Goal: Contribute content: Add original content to the website for others to see

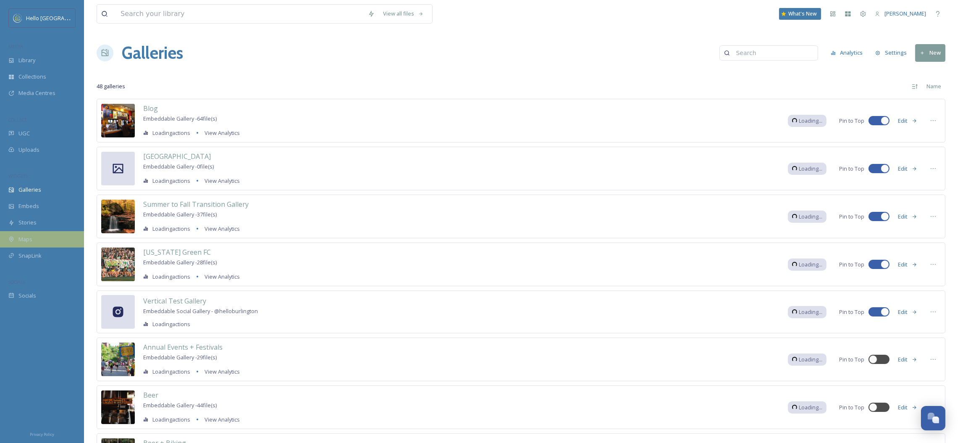
click at [42, 236] on div "Maps" at bounding box center [42, 239] width 84 height 16
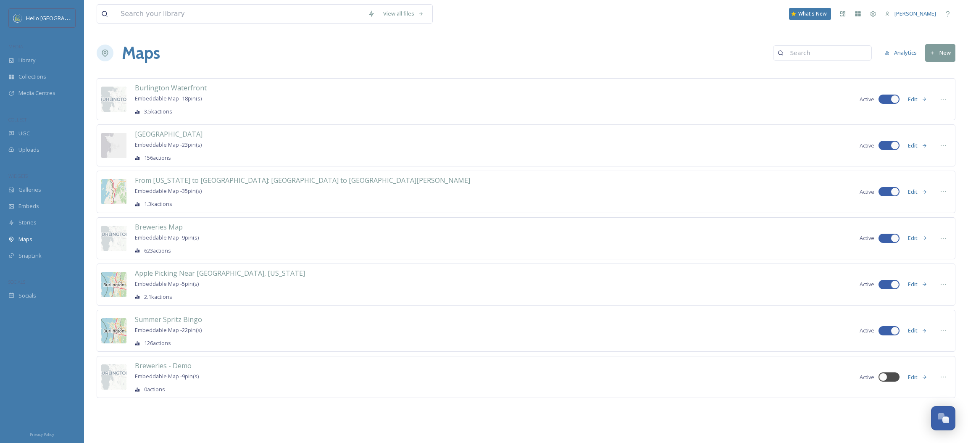
click at [918, 240] on button "Edit" at bounding box center [918, 238] width 28 height 16
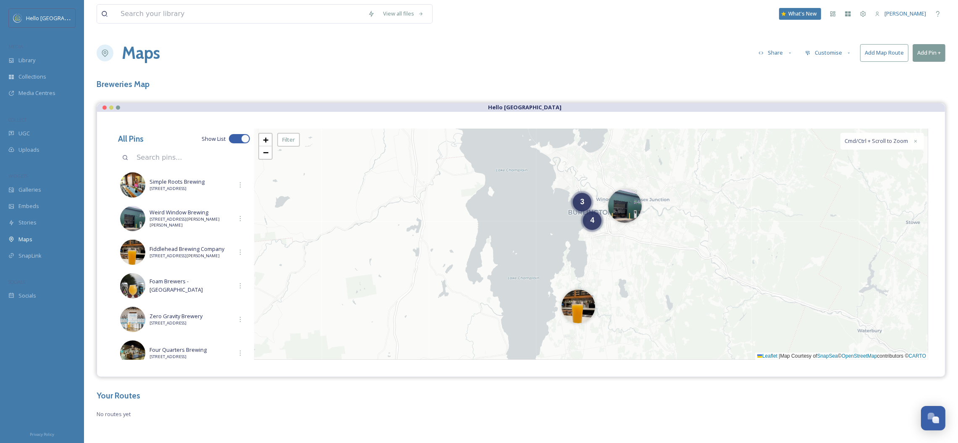
click at [941, 57] on button "Add Pin +" at bounding box center [929, 52] width 33 height 17
click at [929, 73] on div "Add New Pin" at bounding box center [916, 72] width 60 height 16
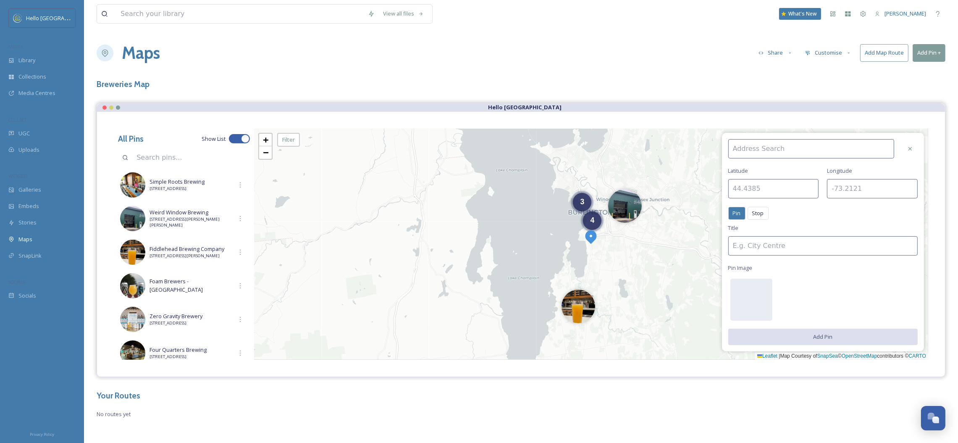
click at [762, 147] on input at bounding box center [812, 148] width 166 height 19
click at [790, 168] on span "Black Flannel Brewing Co." at bounding box center [763, 168] width 63 height 8
type input "Black Flannel Brewing Co."
type input "44.5063"
type input "-73.0826"
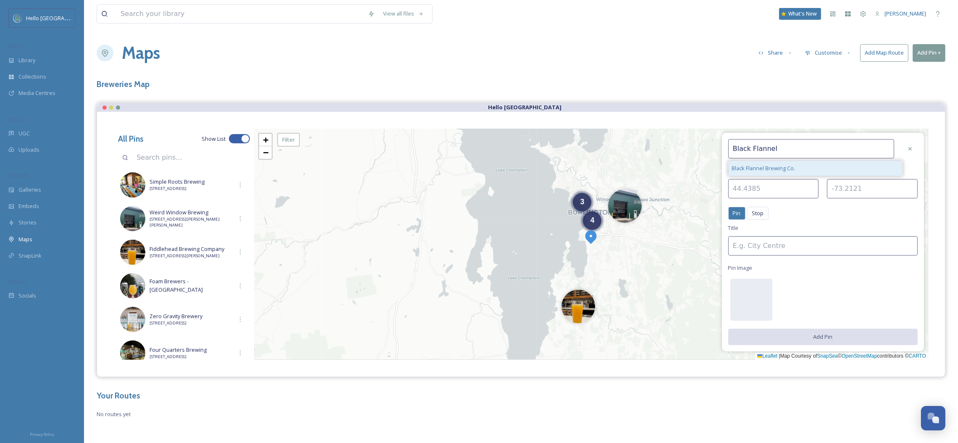
type input "Black Flannel Brewing Co."
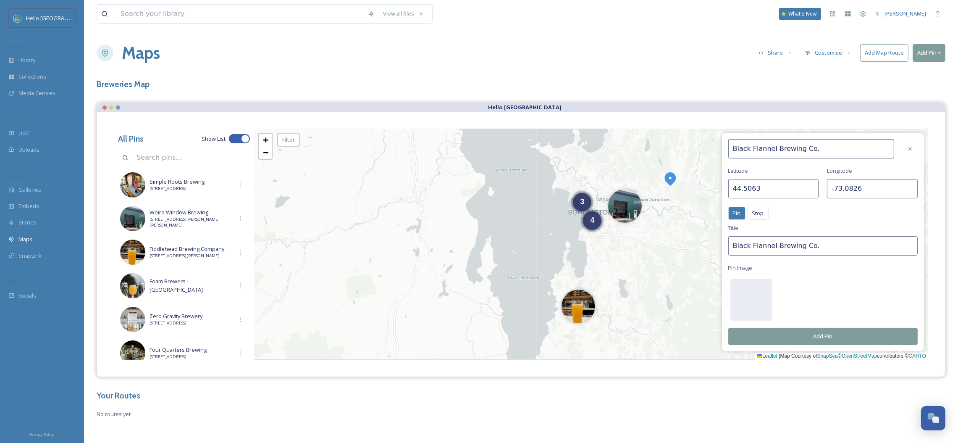
scroll to position [0, 0]
click at [753, 292] on div at bounding box center [752, 299] width 42 height 42
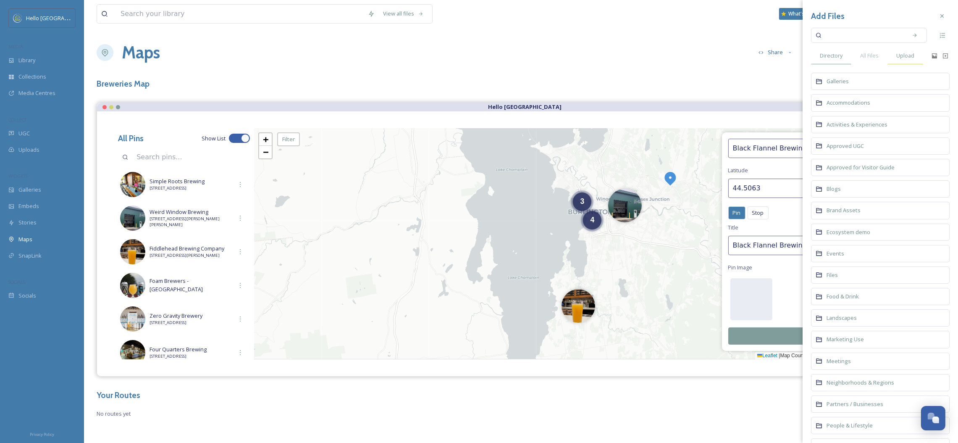
click at [910, 57] on span "Upload" at bounding box center [906, 56] width 18 height 8
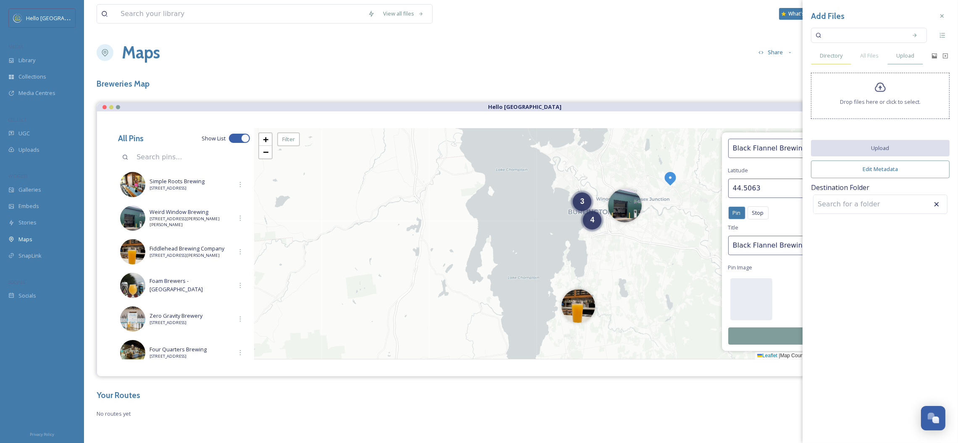
click at [819, 57] on div "Directory" at bounding box center [831, 55] width 40 height 17
click at [864, 53] on span "All Files" at bounding box center [870, 56] width 18 height 8
click at [849, 37] on input at bounding box center [863, 35] width 79 height 18
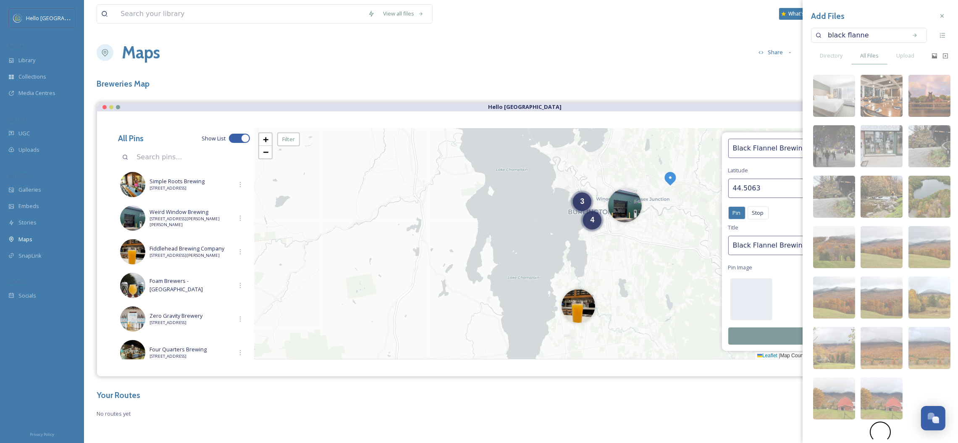
type input "black flannel"
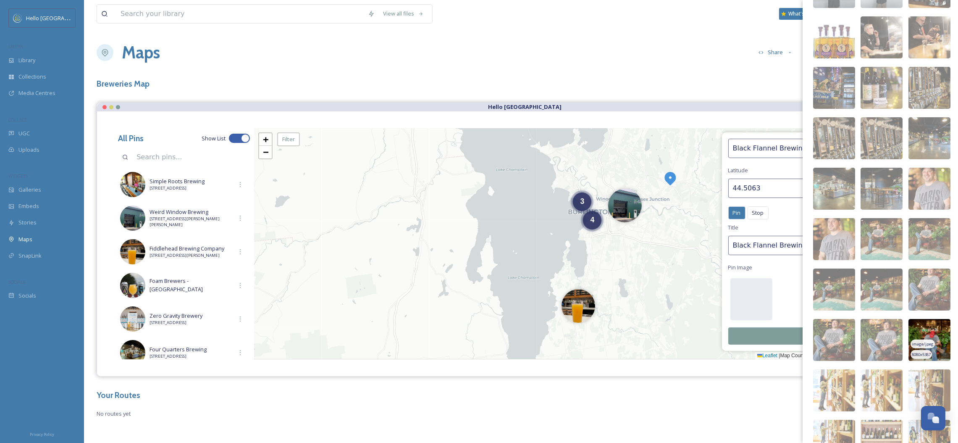
scroll to position [269, 0]
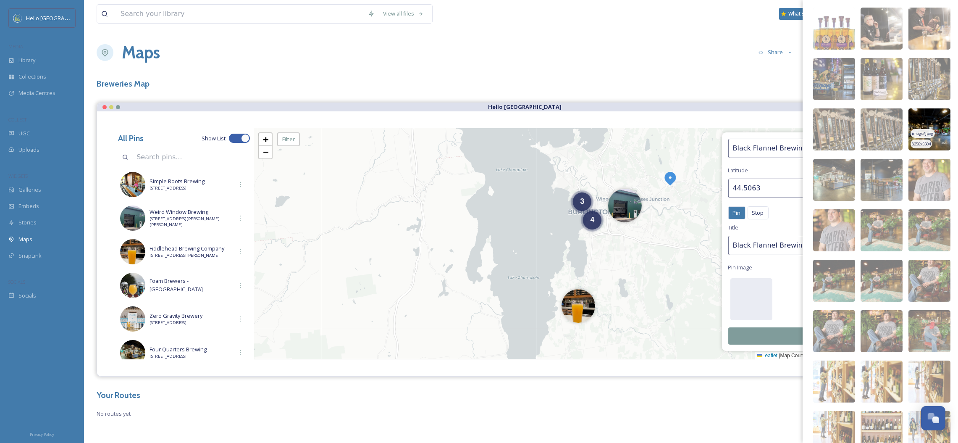
click at [919, 126] on img at bounding box center [930, 129] width 42 height 42
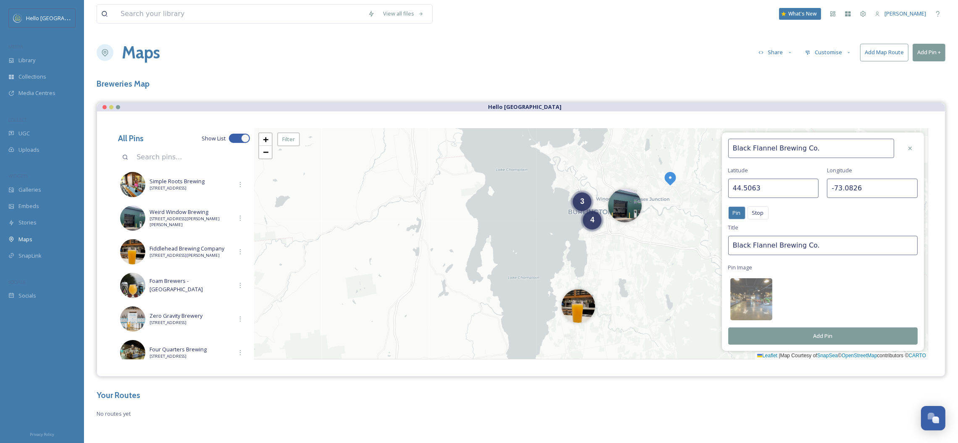
click at [806, 334] on button "Add Pin" at bounding box center [824, 335] width 190 height 17
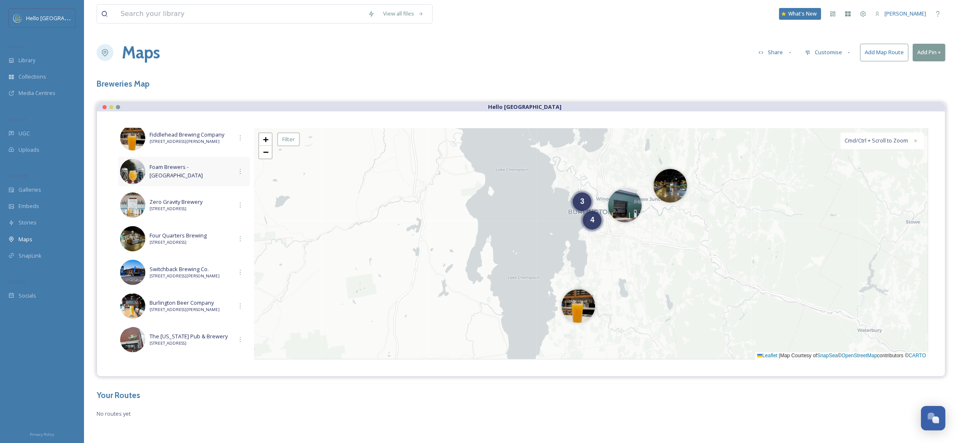
scroll to position [195, 0]
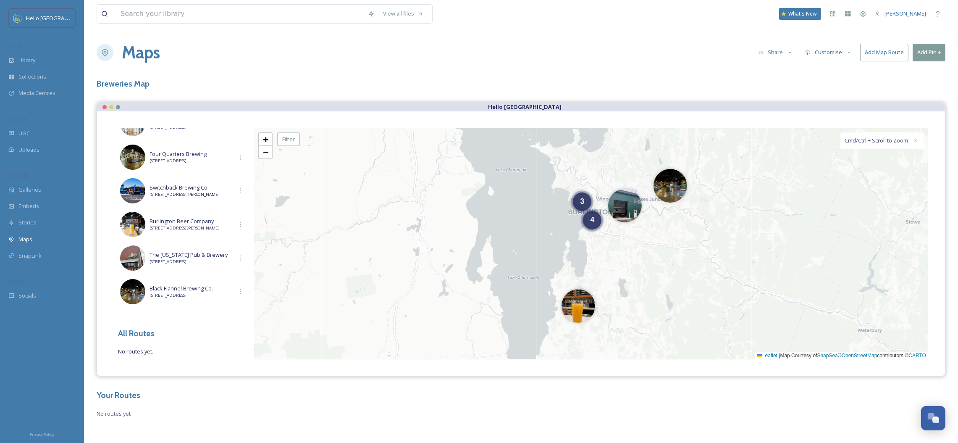
click at [925, 53] on button "Add Pin +" at bounding box center [929, 52] width 33 height 17
click at [909, 71] on span "Add New Pin" at bounding box center [906, 72] width 32 height 8
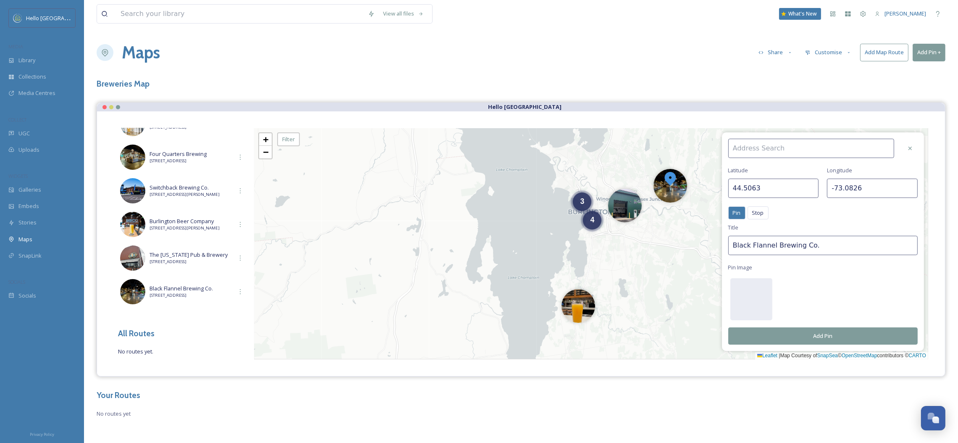
click at [800, 150] on input at bounding box center [812, 148] width 166 height 19
click at [796, 164] on div "Queen City Brewery" at bounding box center [816, 168] width 174 height 15
type input "Queen City Brewery"
type input "44.4595"
type input "-73.2150"
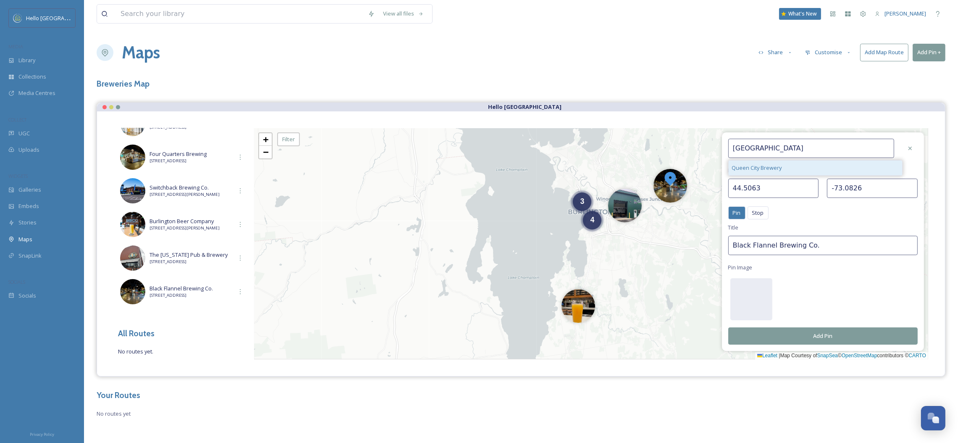
type input "Queen City Brewery"
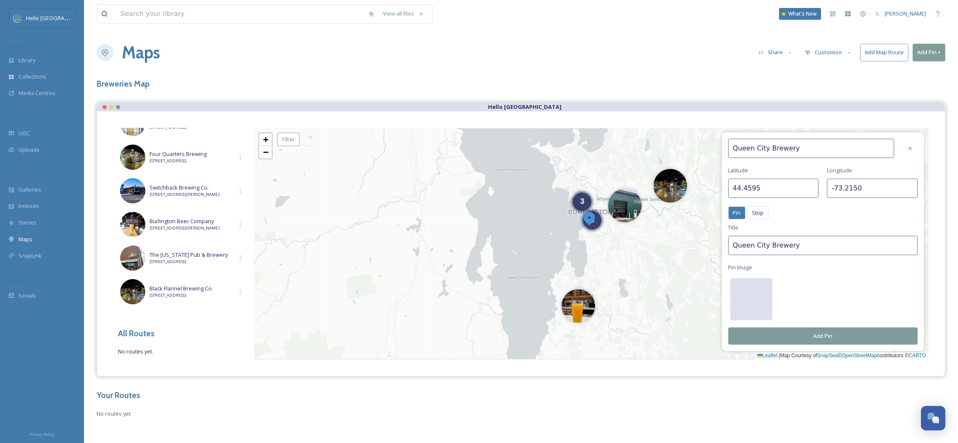
click at [761, 308] on div at bounding box center [752, 299] width 42 height 42
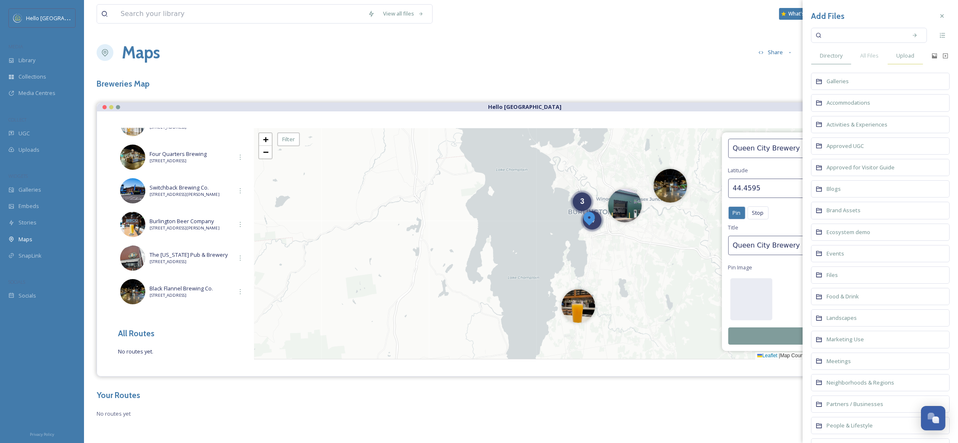
click at [911, 55] on span "Upload" at bounding box center [906, 56] width 18 height 8
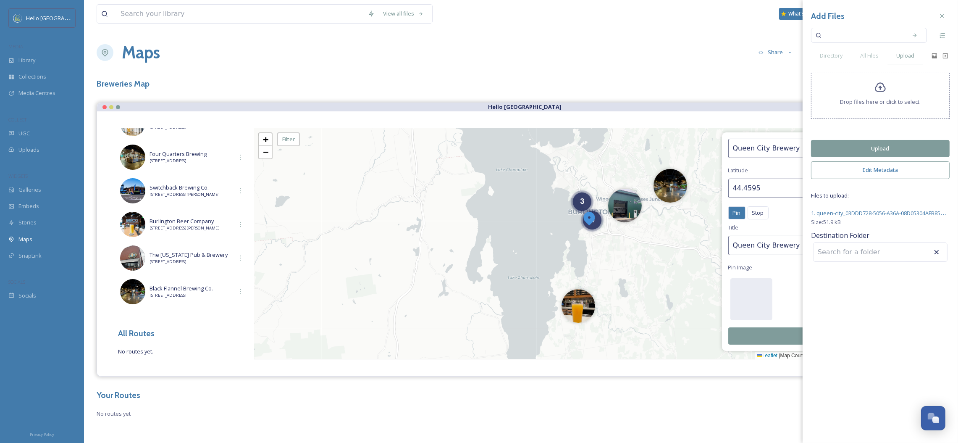
click at [869, 151] on button "Upload" at bounding box center [880, 148] width 139 height 17
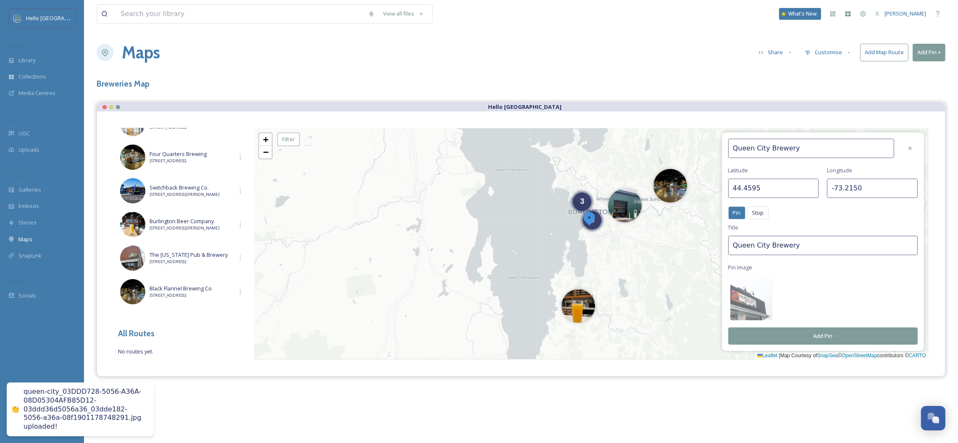
click at [755, 337] on button "Add Pin" at bounding box center [824, 335] width 190 height 17
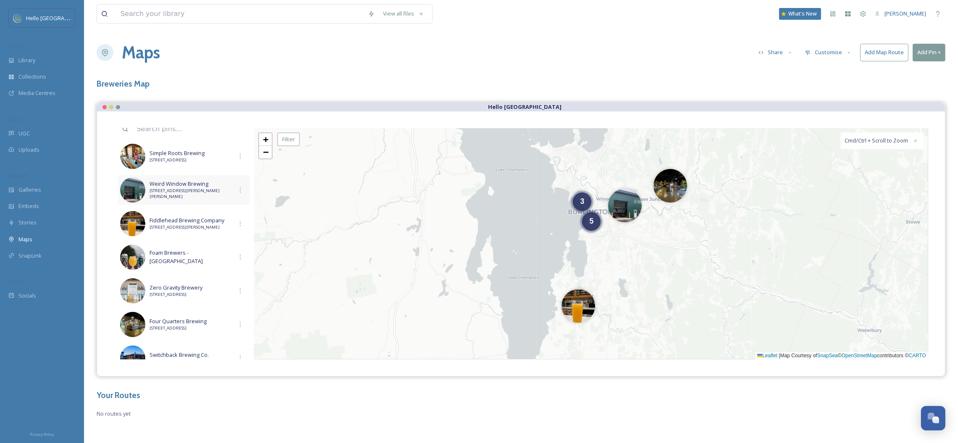
scroll to position [6, 0]
